Goal: Book appointment/travel/reservation

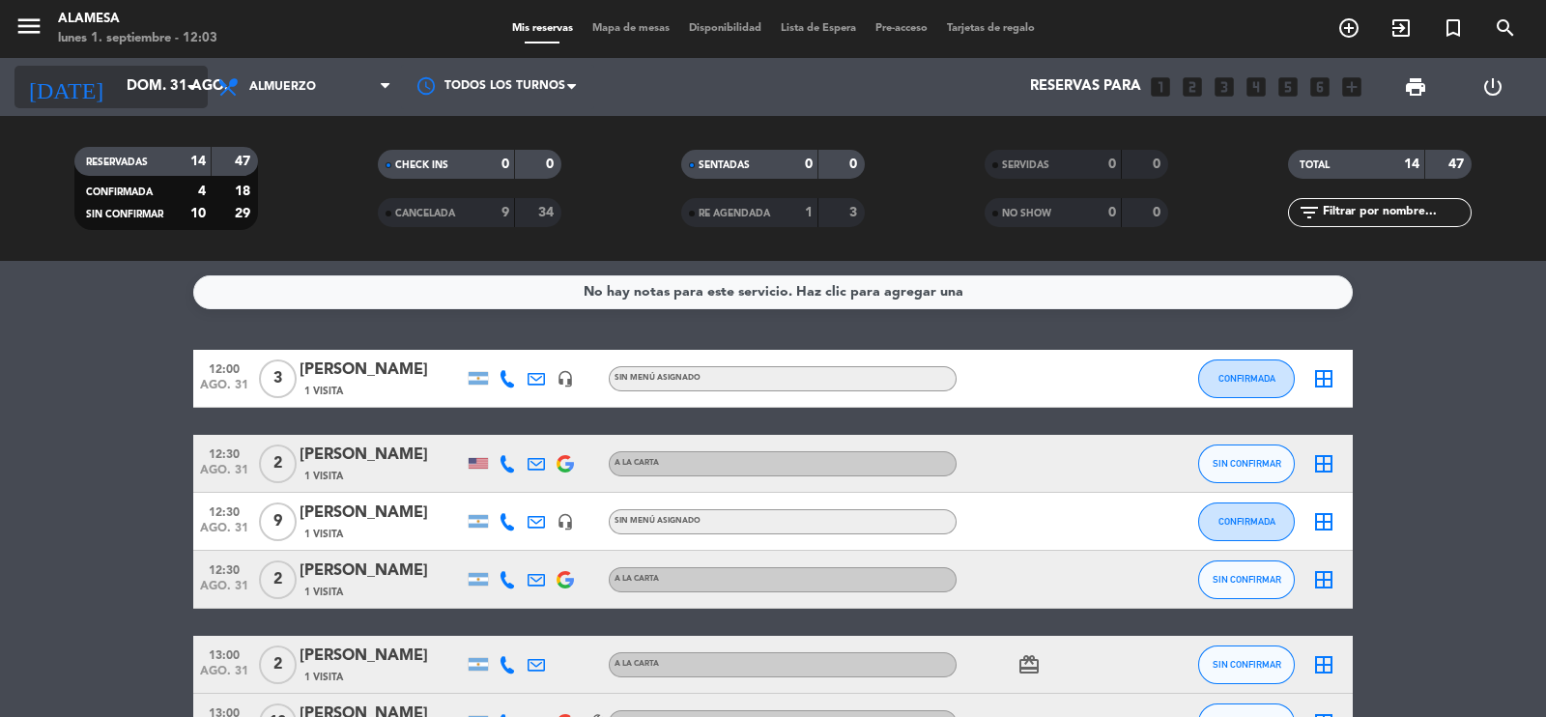
click at [127, 88] on input "dom. 31 ago." at bounding box center [210, 87] width 187 height 37
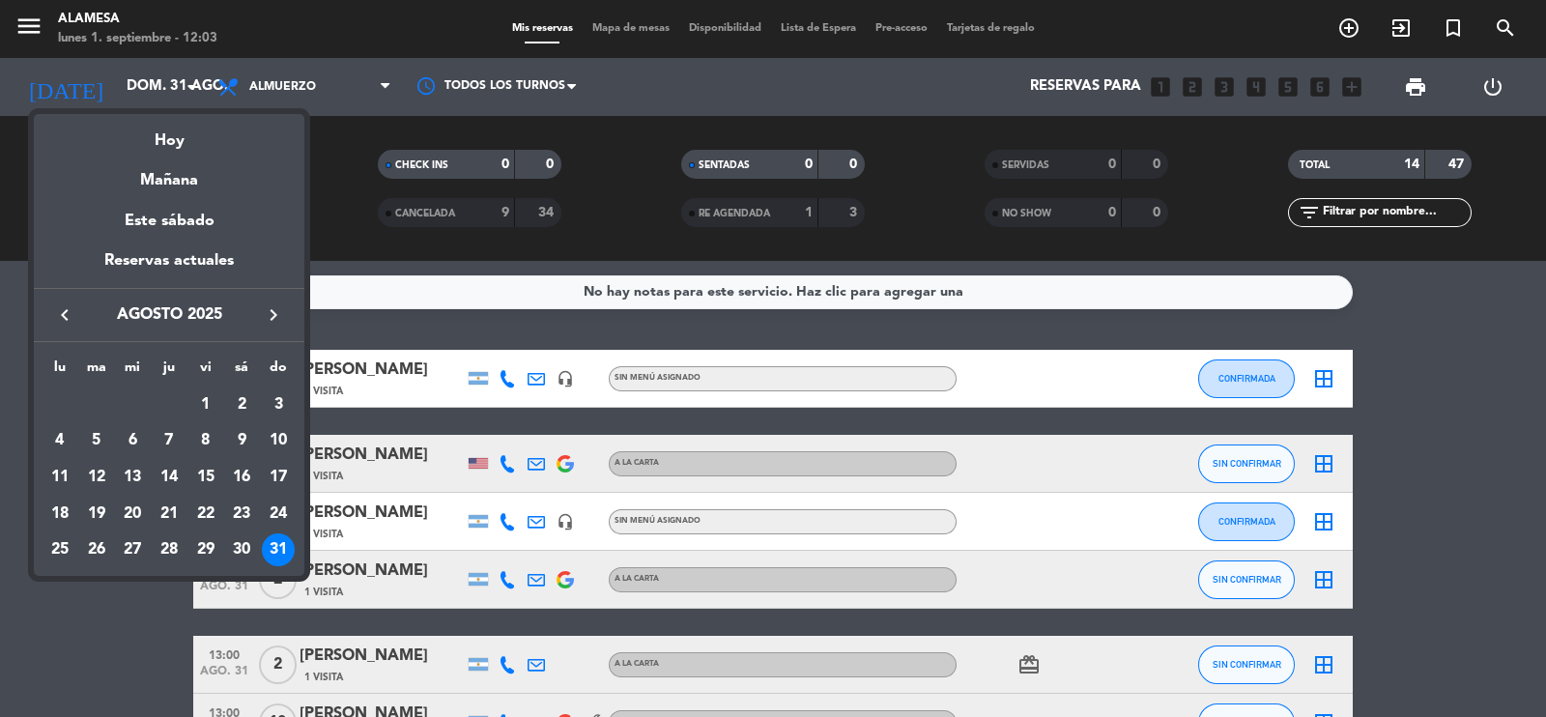
click at [270, 303] on icon "keyboard_arrow_right" at bounding box center [273, 314] width 23 height 23
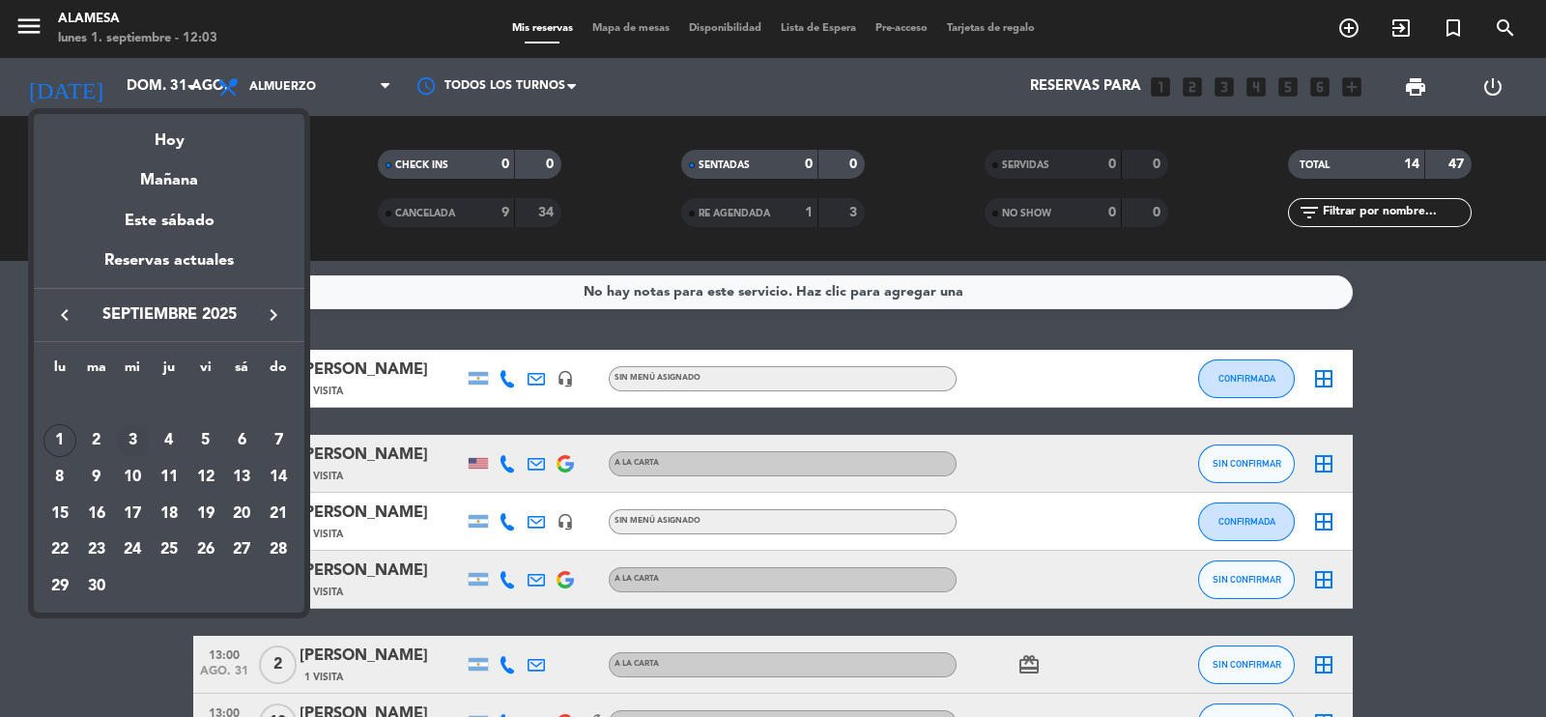
click at [130, 441] on div "3" at bounding box center [132, 440] width 33 height 33
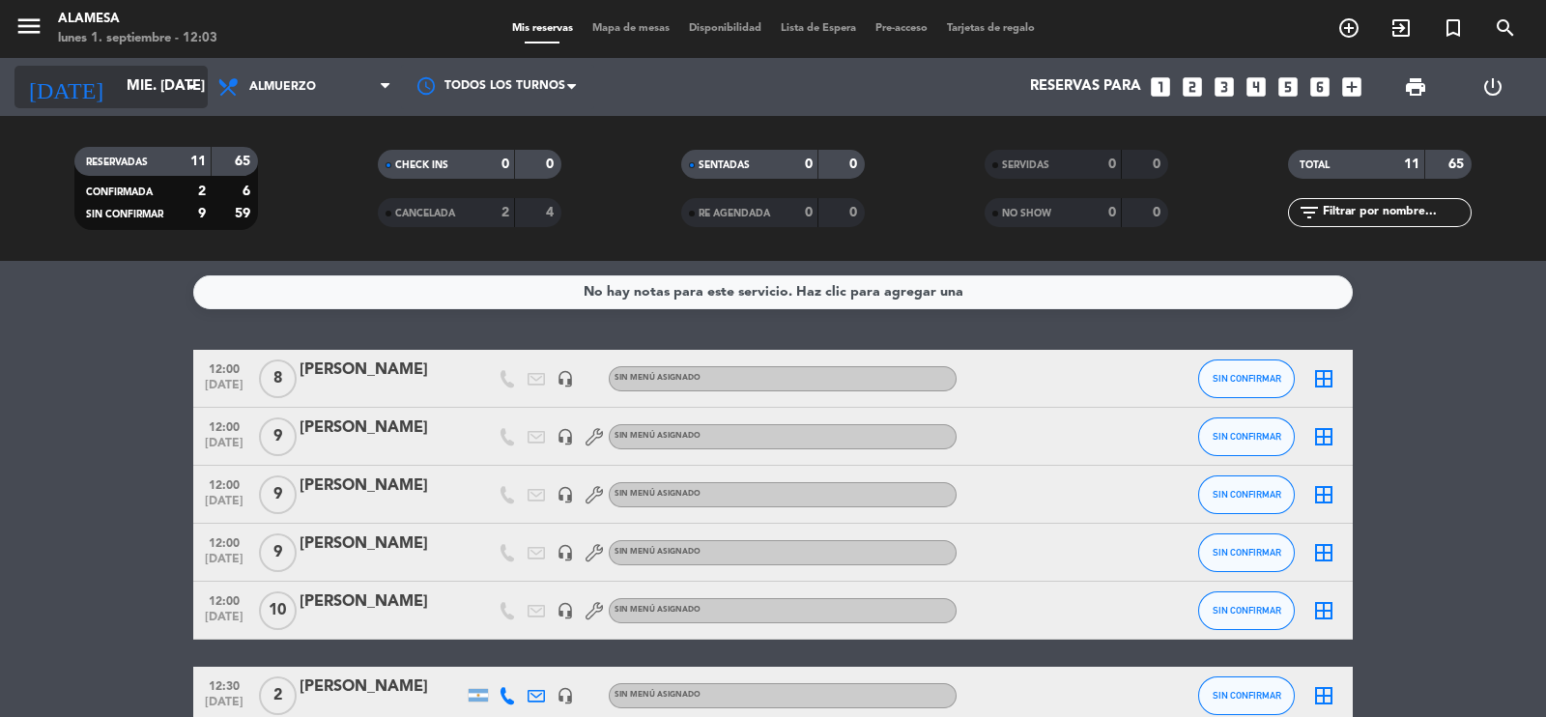
click at [127, 92] on input "mié. [DATE]" at bounding box center [210, 87] width 187 height 37
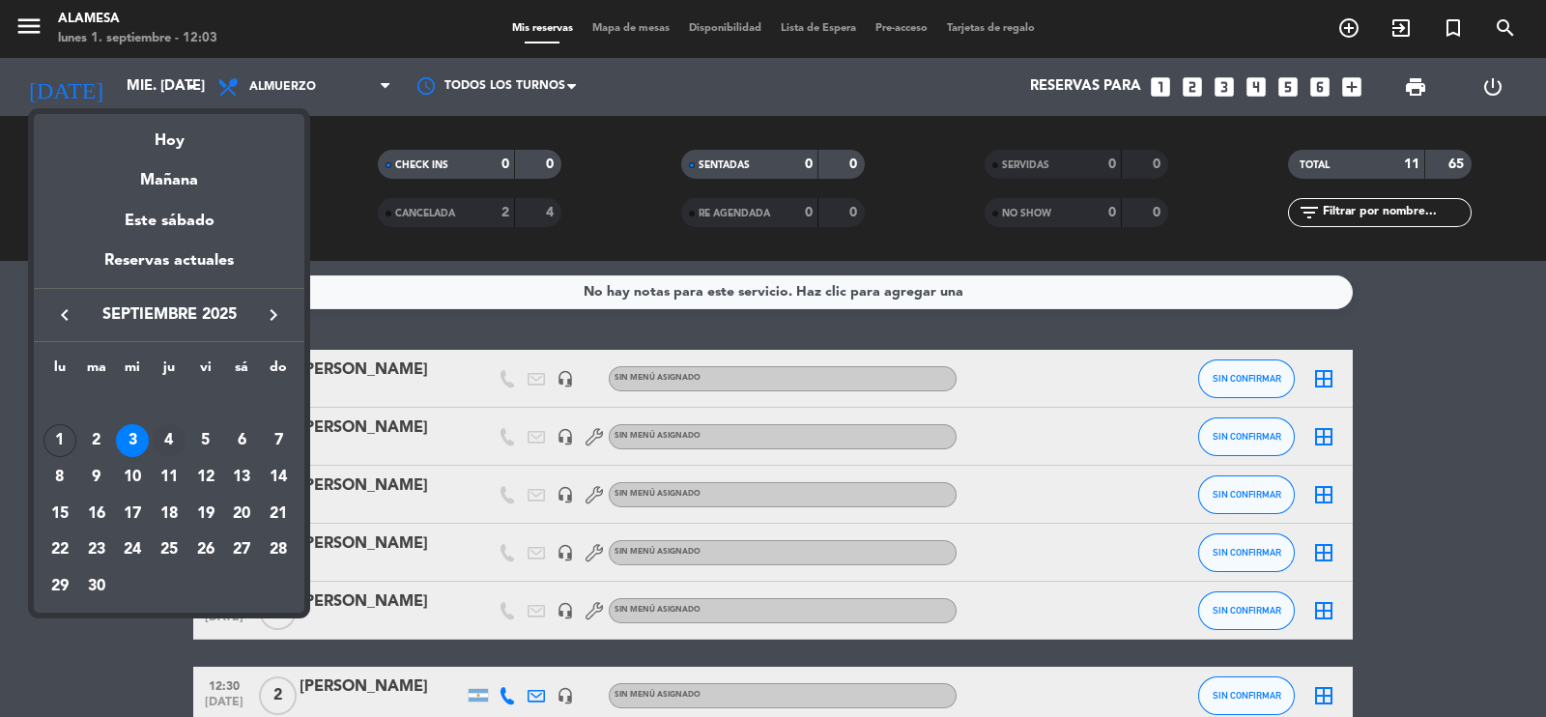
click at [158, 432] on div "4" at bounding box center [169, 440] width 33 height 33
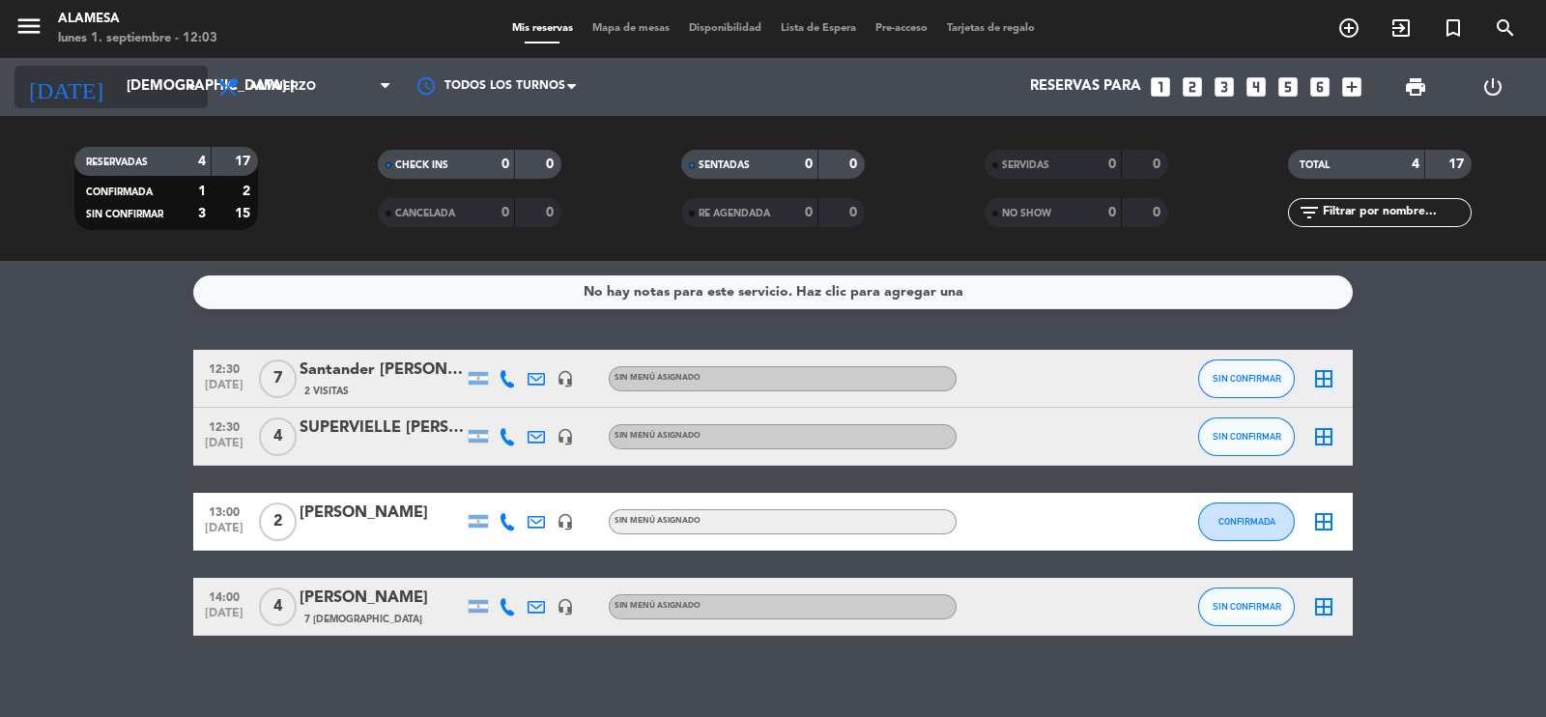
click at [146, 88] on input "[DEMOGRAPHIC_DATA] [DATE]" at bounding box center [210, 87] width 187 height 37
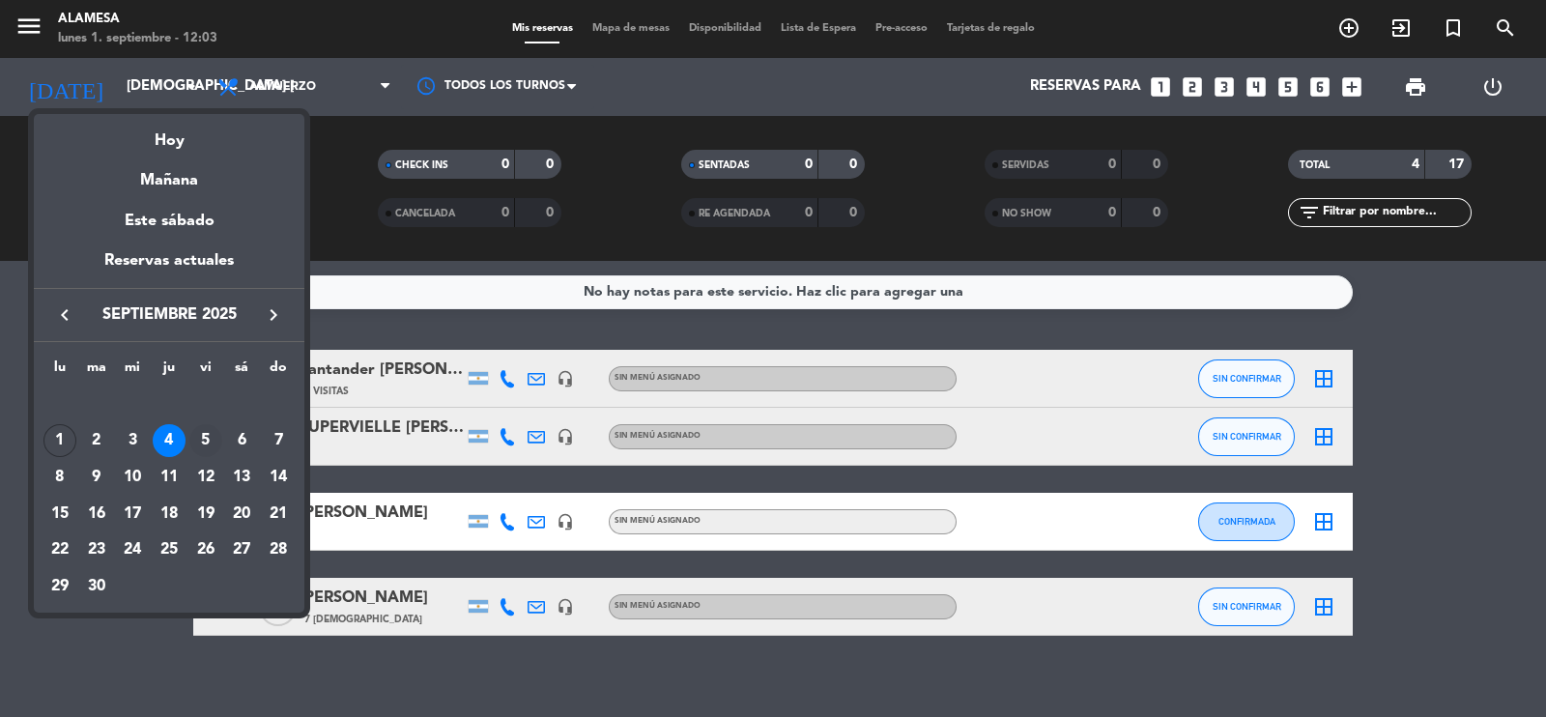
click at [201, 427] on div "5" at bounding box center [205, 440] width 33 height 33
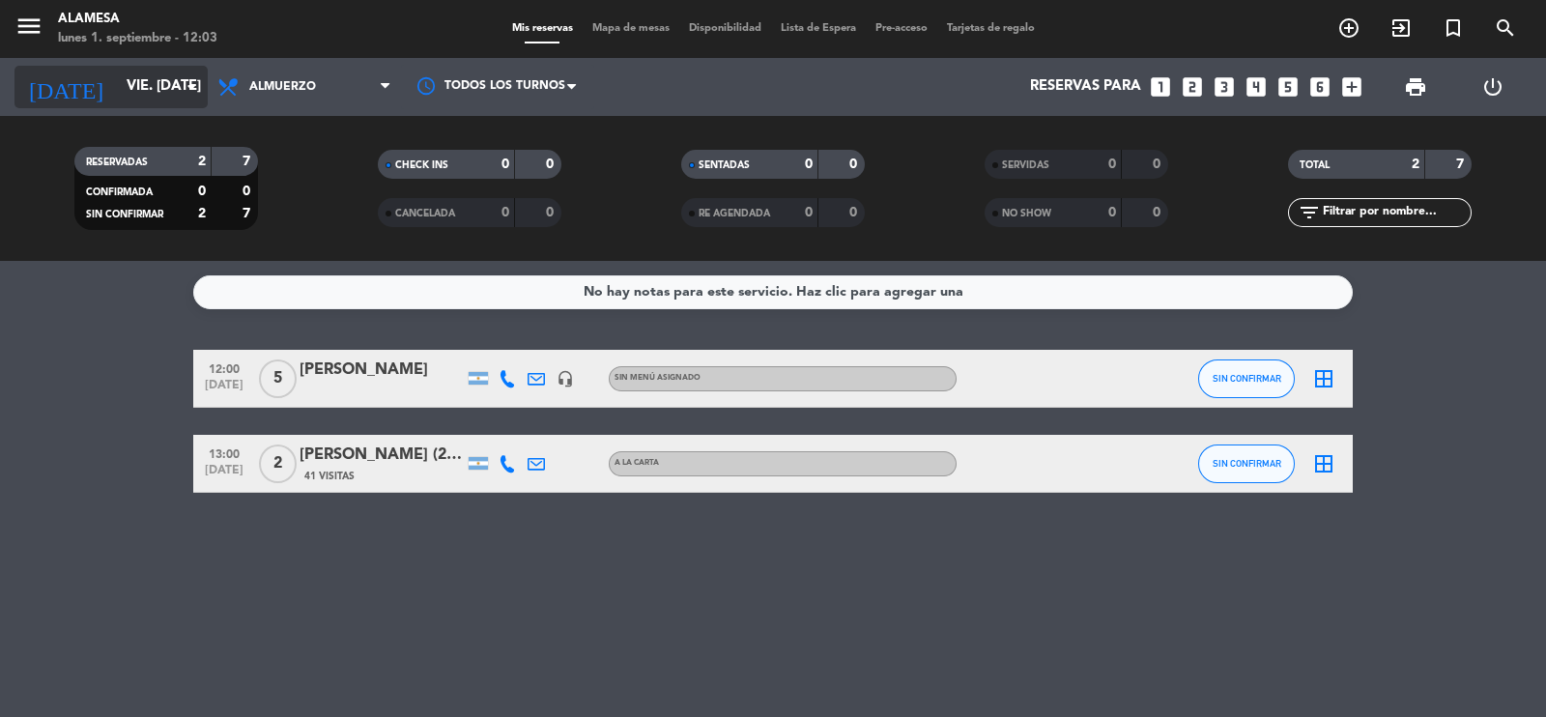
click at [121, 89] on input "vie. [DATE]" at bounding box center [210, 87] width 187 height 37
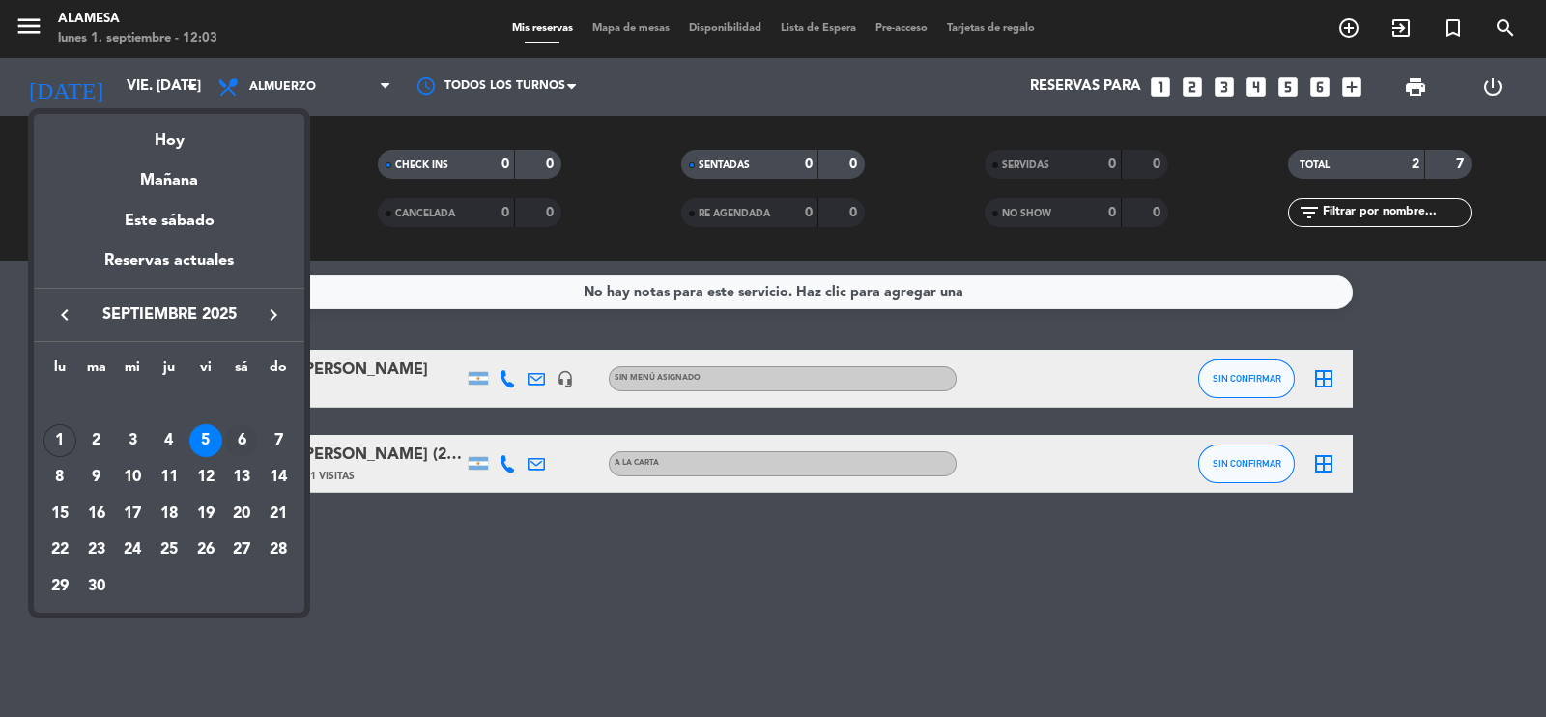
click at [239, 430] on div "6" at bounding box center [241, 440] width 33 height 33
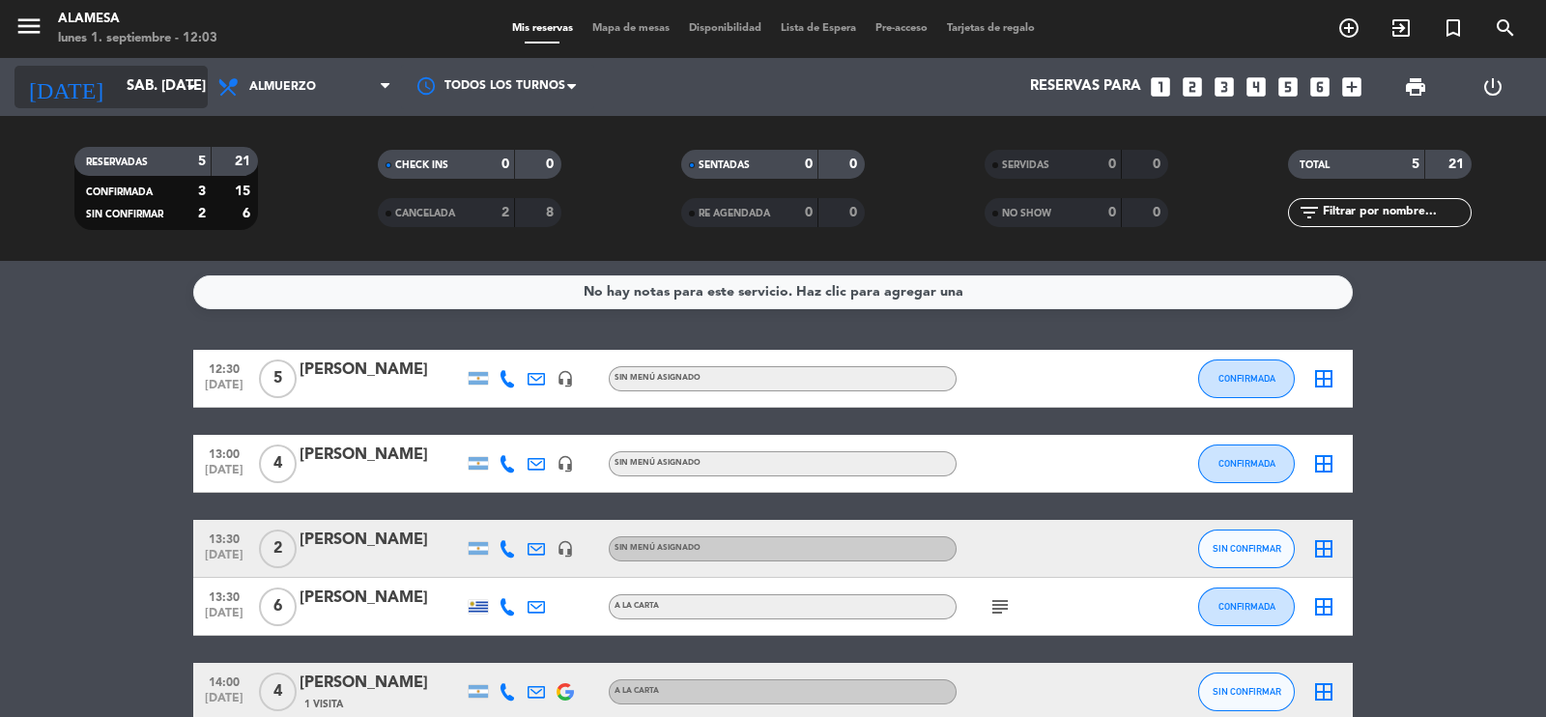
click at [117, 94] on input "sáb. [DATE]" at bounding box center [210, 87] width 187 height 37
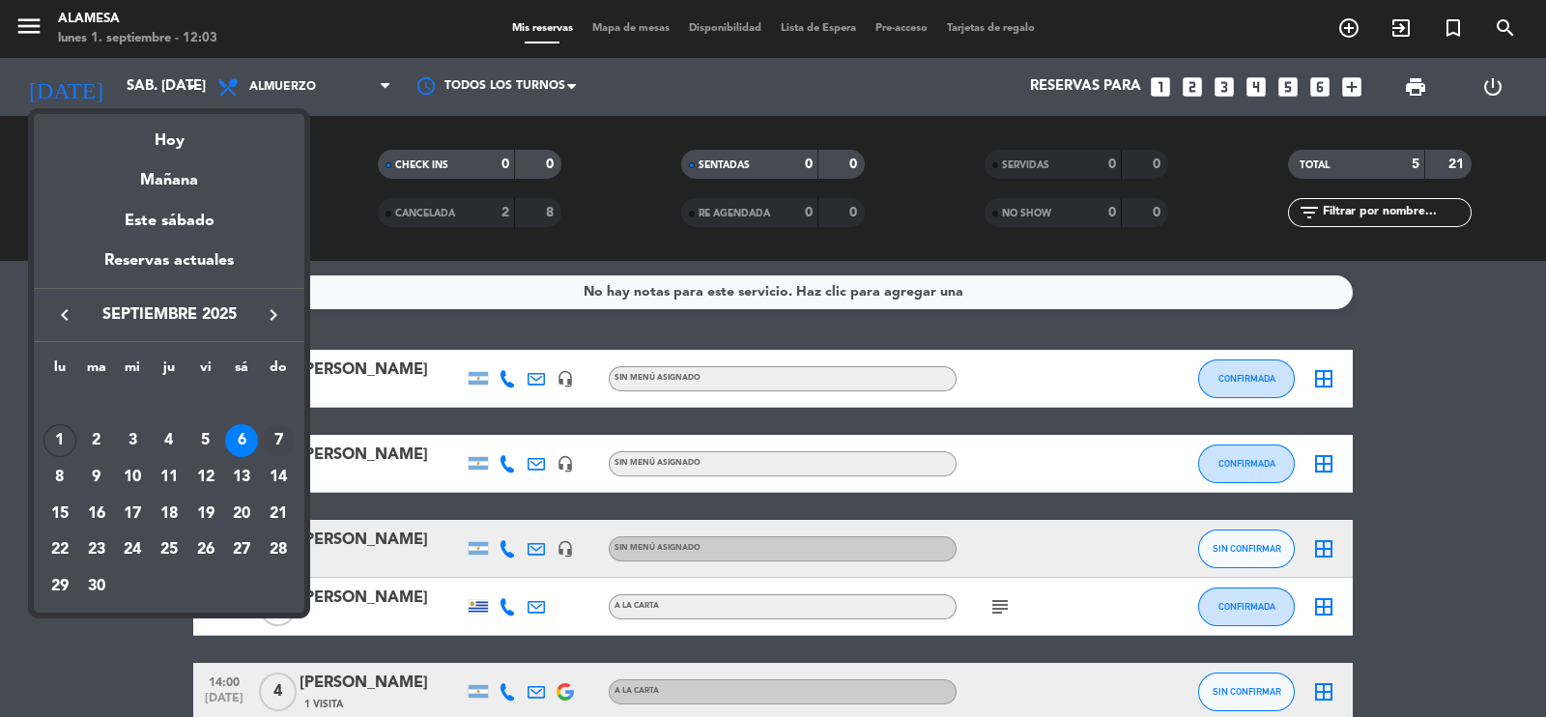
click at [277, 433] on div "7" at bounding box center [278, 440] width 33 height 33
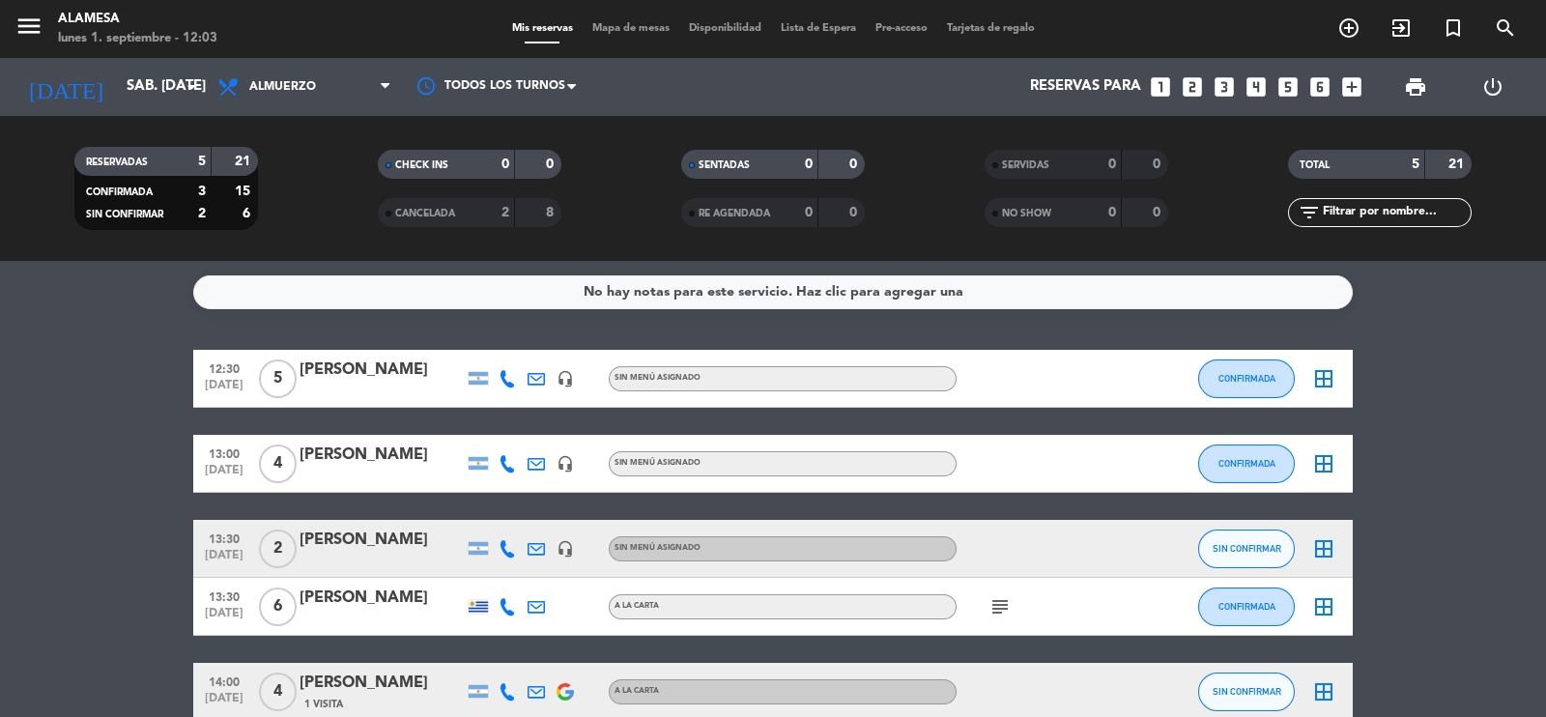
type input "dom. [DATE]"
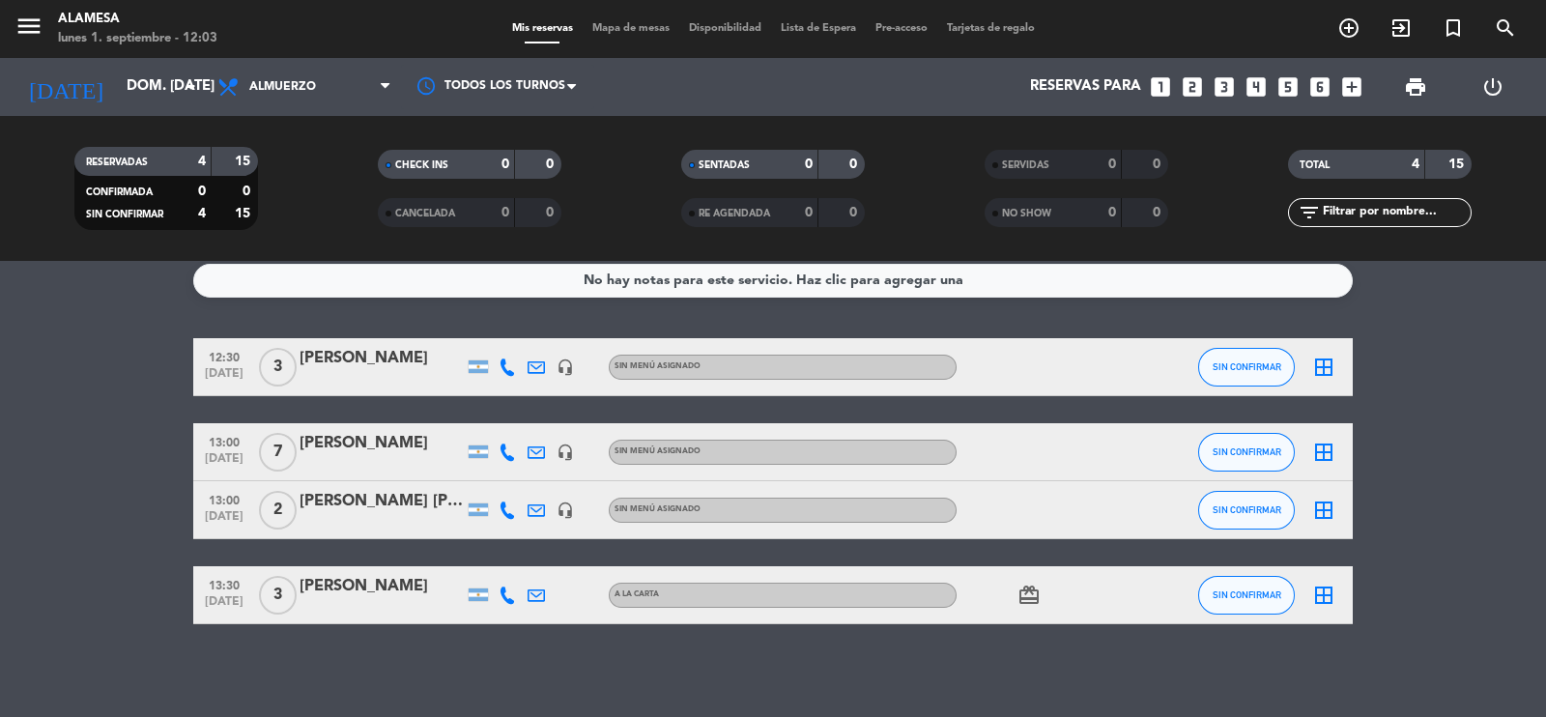
scroll to position [15, 0]
